Goal: Find contact information: Find contact information

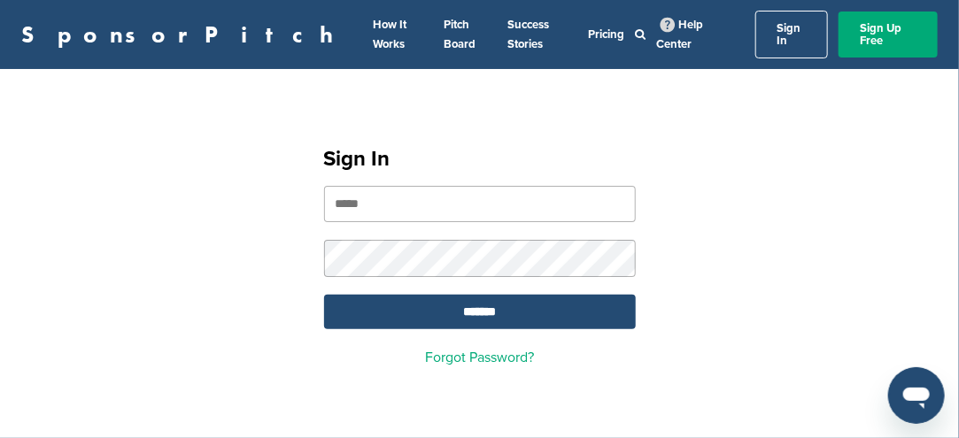
type input "**********"
click at [769, 36] on link "Sign In" at bounding box center [793, 35] width 74 height 48
type input "**********"
click at [764, 38] on link "Sign In" at bounding box center [793, 35] width 74 height 48
type input "**********"
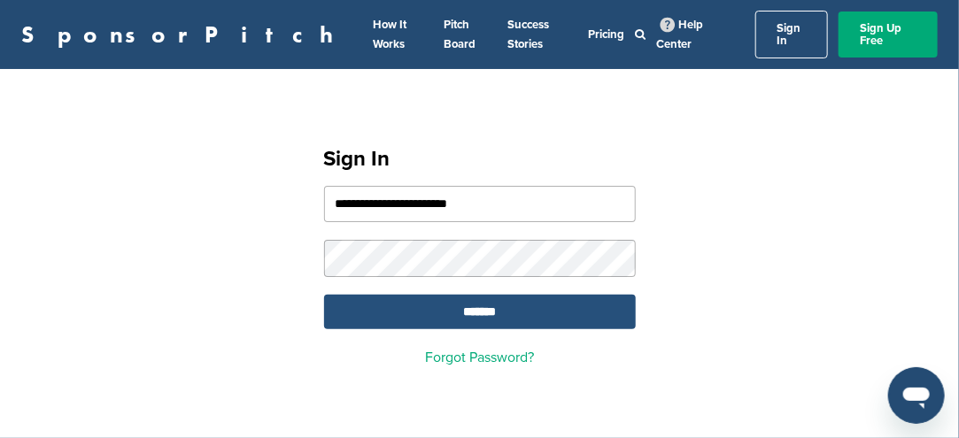
click at [472, 301] on input "*******" at bounding box center [480, 312] width 312 height 35
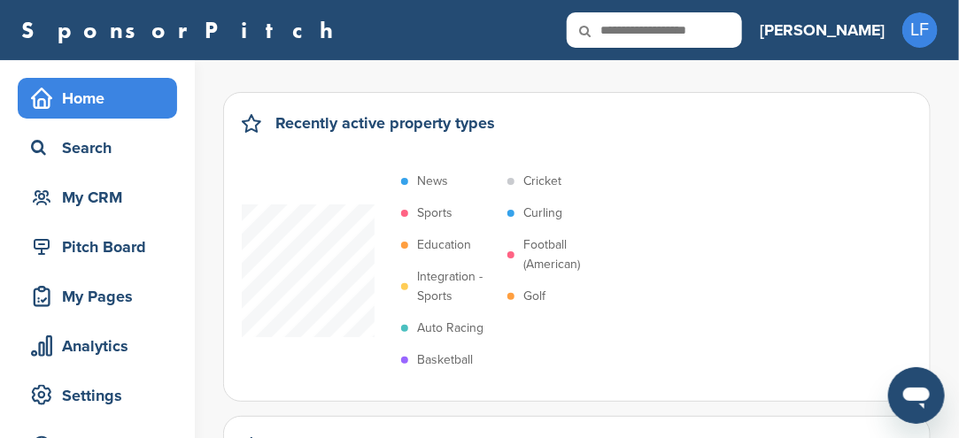
click at [436, 209] on p "Sports" at bounding box center [434, 213] width 35 height 19
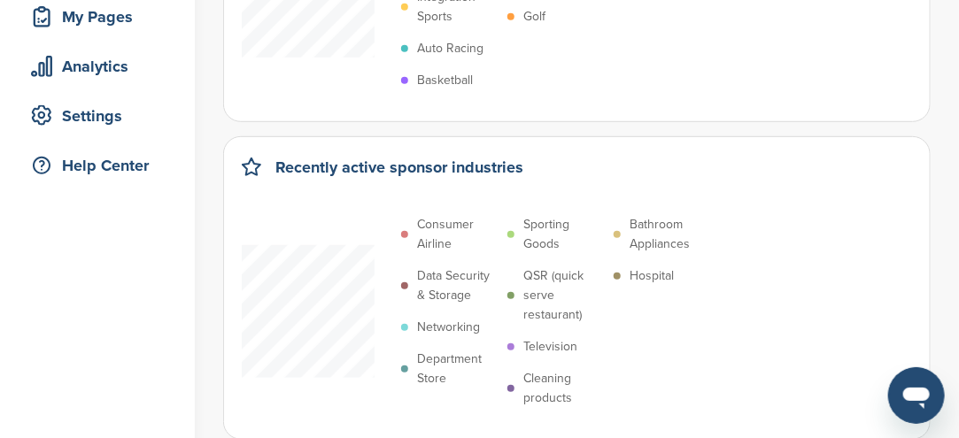
scroll to position [354, 0]
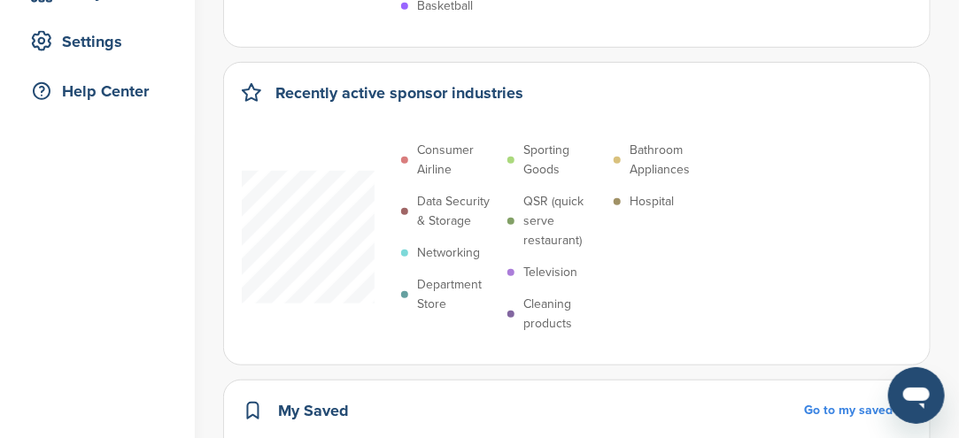
click at [545, 167] on p "Sporting Goods" at bounding box center [564, 160] width 81 height 39
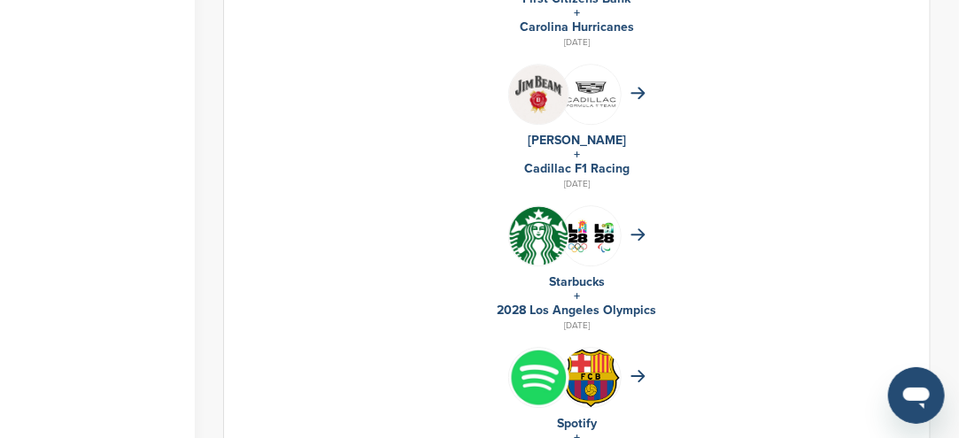
scroll to position [1772, 0]
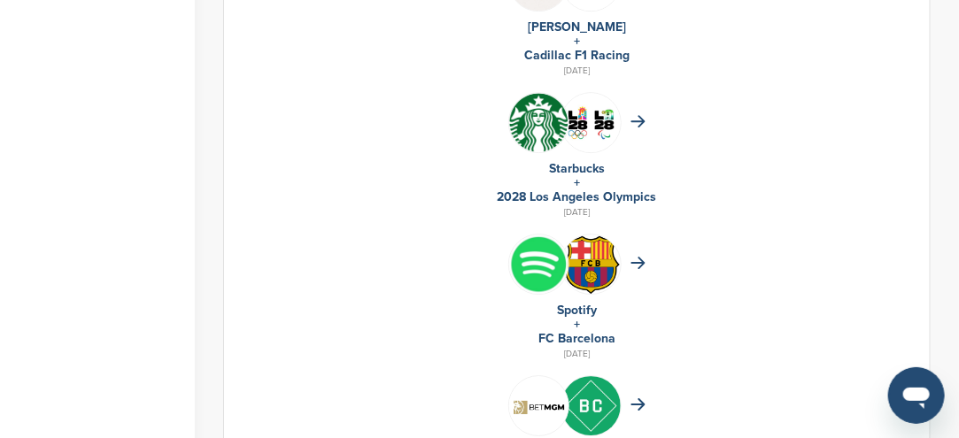
click at [578, 191] on link "2028 Los Angeles Olympics" at bounding box center [577, 197] width 159 height 15
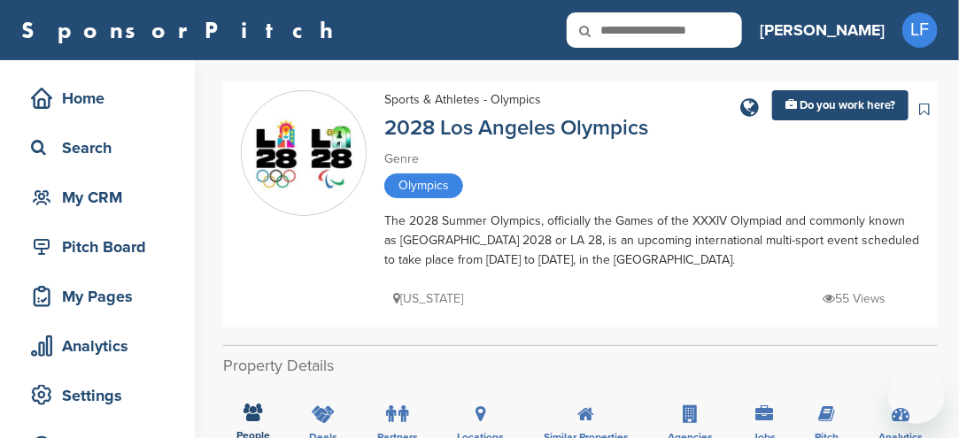
click at [575, 201] on div "Olympics" at bounding box center [652, 188] width 536 height 29
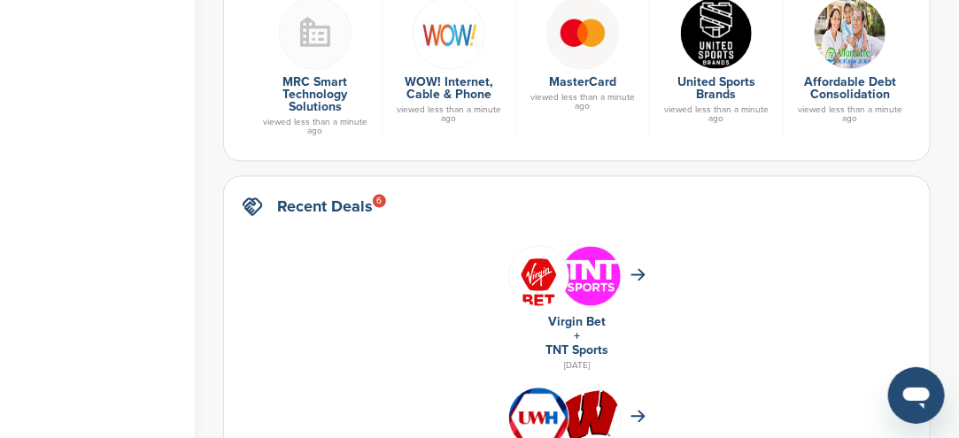
scroll to position [974, 0]
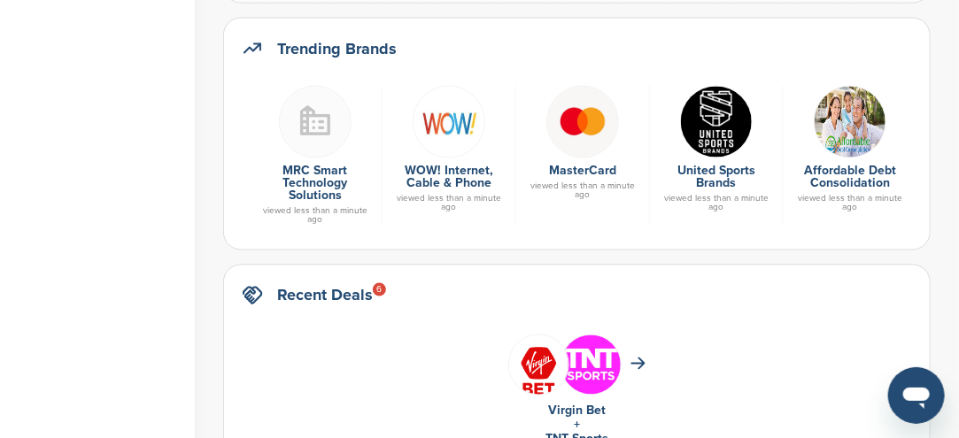
click at [717, 132] on img at bounding box center [716, 122] width 73 height 73
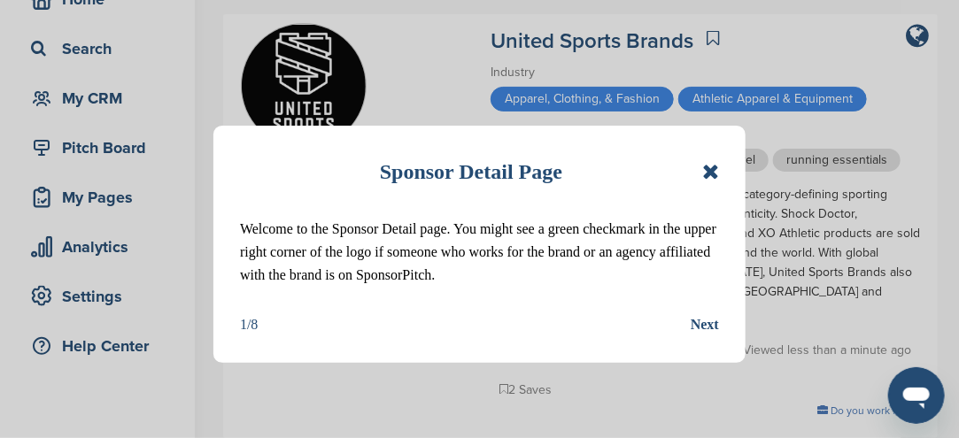
scroll to position [354, 0]
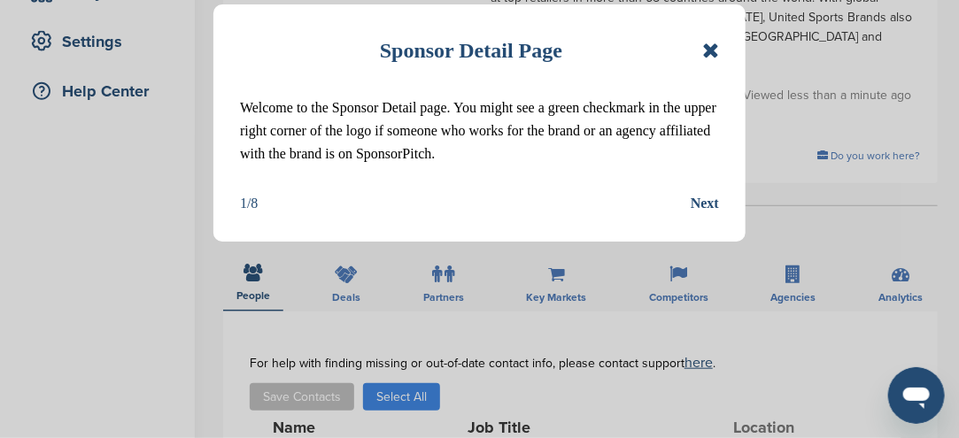
click at [707, 56] on icon at bounding box center [710, 50] width 17 height 21
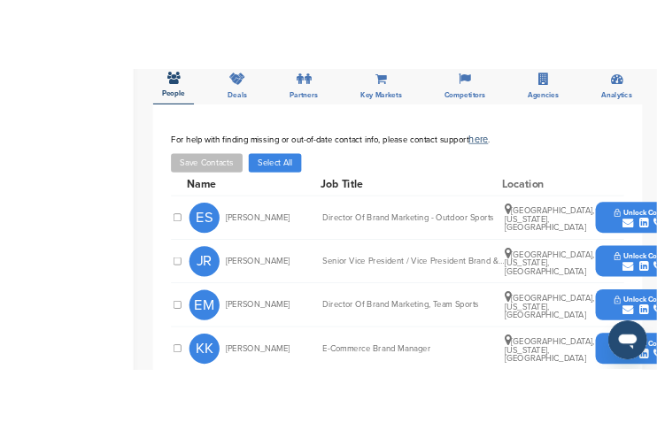
scroll to position [620, 0]
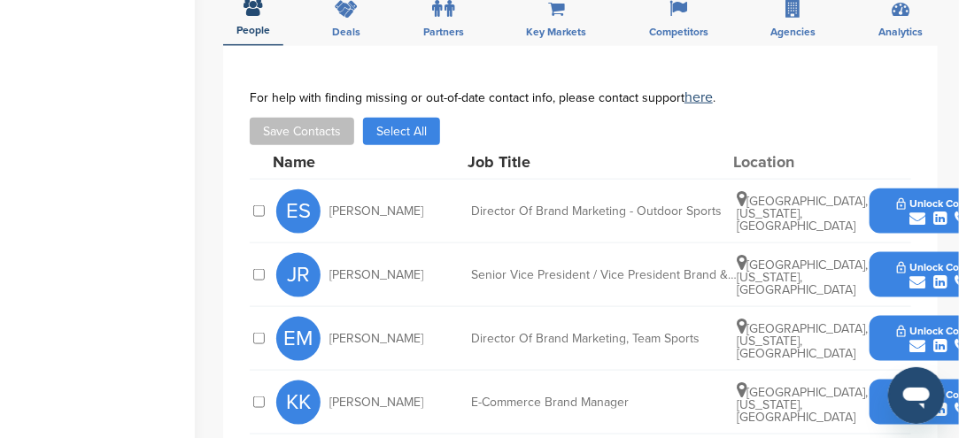
click at [863, 254] on div "Los Angeles, California, United States" at bounding box center [803, 275] width 133 height 43
drag, startPoint x: 892, startPoint y: 188, endPoint x: 880, endPoint y: 192, distance: 13.2
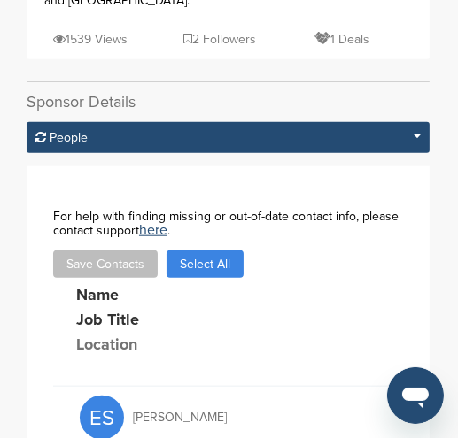
scroll to position [826, 0]
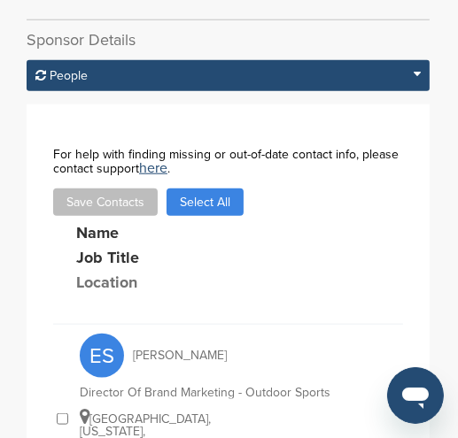
drag, startPoint x: 178, startPoint y: 272, endPoint x: 154, endPoint y: 302, distance: 38.5
click at [154, 325] on div "ES Emily Stubler Director Of Brand Marketing - Outdoor Sports Costa Mesa, Calif…" at bounding box center [241, 419] width 323 height 189
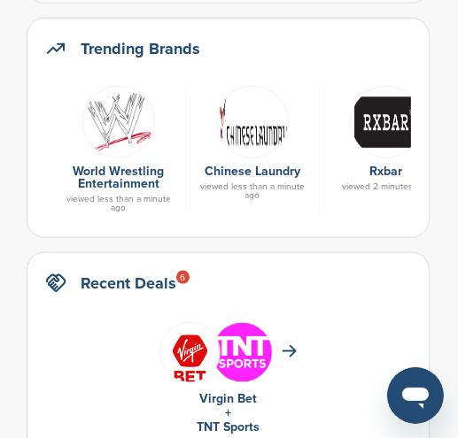
click at [268, 137] on img at bounding box center [252, 122] width 73 height 73
click at [268, 135] on img at bounding box center [252, 122] width 73 height 73
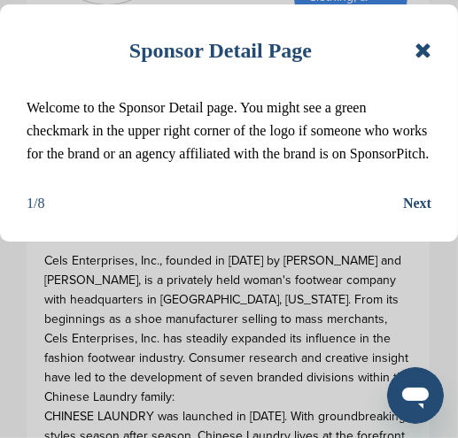
scroll to position [354, 0]
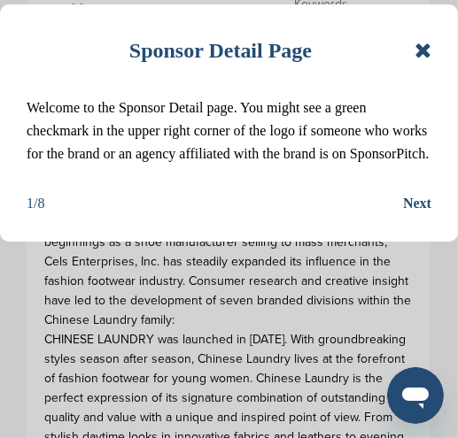
click at [428, 52] on icon at bounding box center [423, 50] width 17 height 21
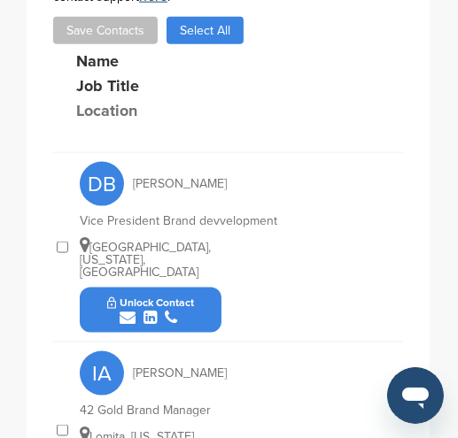
scroll to position [1063, 0]
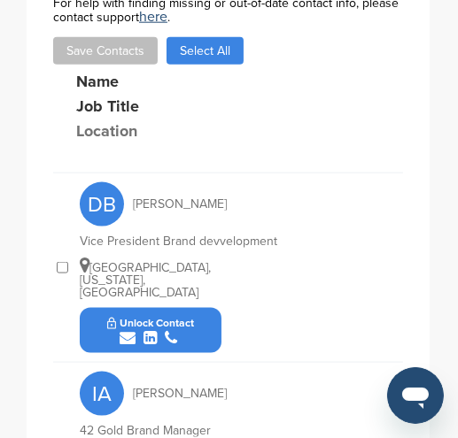
click at [199, 305] on button "Unlock Contact" at bounding box center [151, 331] width 130 height 53
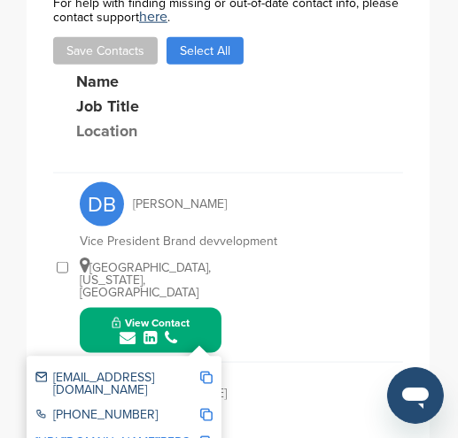
click at [208, 372] on div at bounding box center [206, 384] width 12 height 25
